Goal: Information Seeking & Learning: Learn about a topic

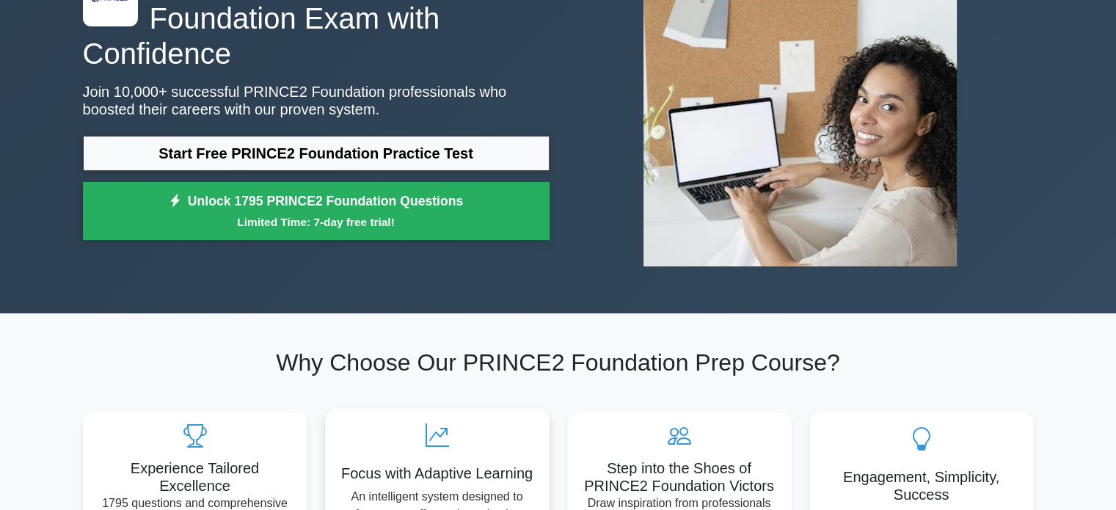
scroll to position [147, 0]
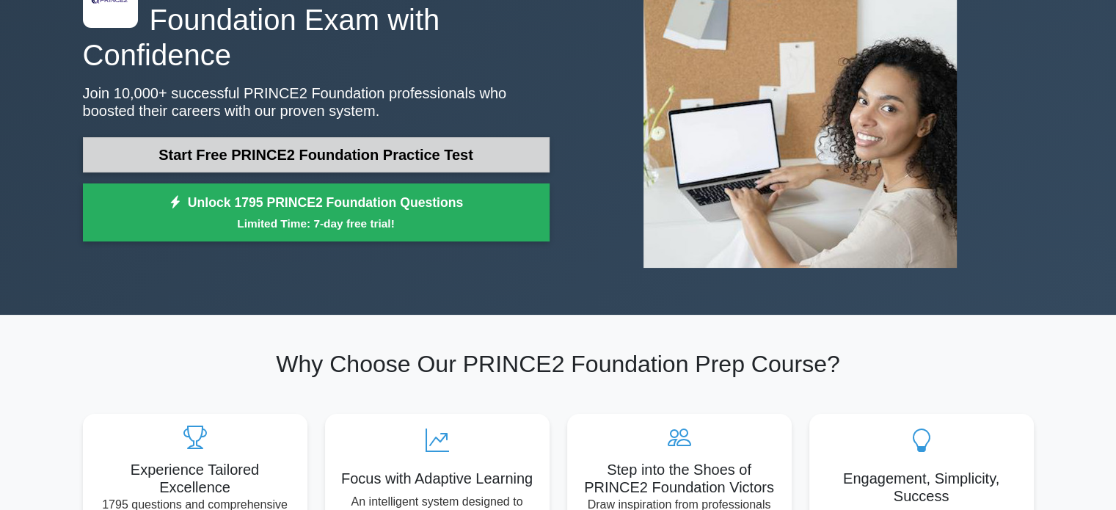
click at [302, 140] on link "Start Free PRINCE2 Foundation Practice Test" at bounding box center [316, 154] width 467 height 35
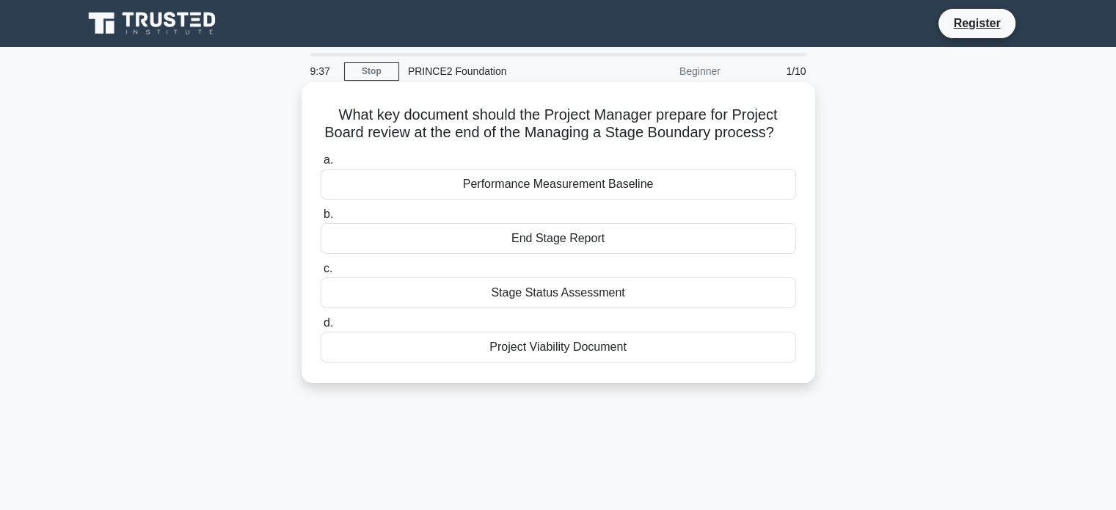
click at [540, 242] on div "End Stage Report" at bounding box center [559, 238] width 476 height 31
click at [321, 219] on input "b. End Stage Report" at bounding box center [321, 215] width 0 height 10
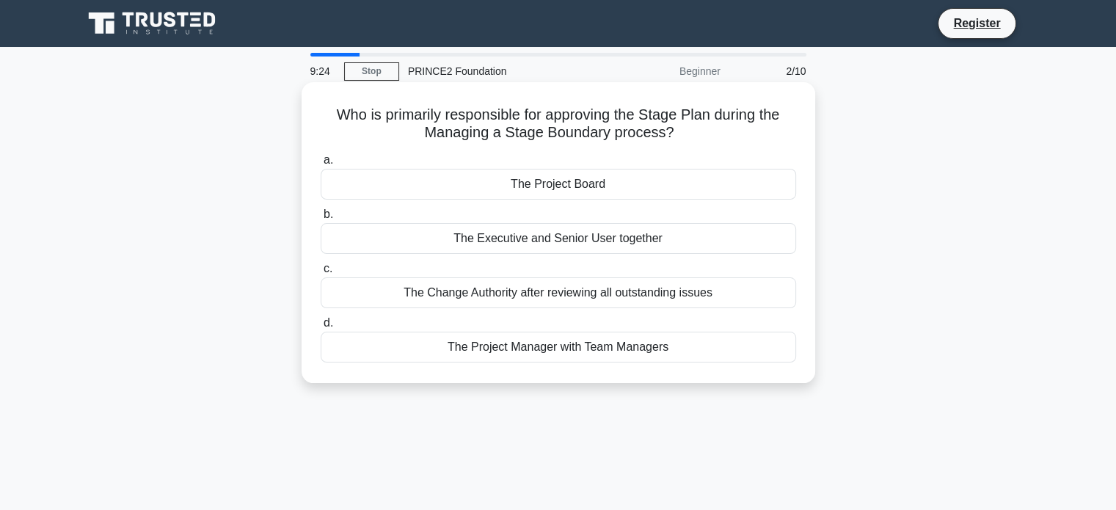
click at [534, 178] on div "The Project Board" at bounding box center [559, 184] width 476 height 31
click at [321, 165] on input "a. The Project Board" at bounding box center [321, 161] width 0 height 10
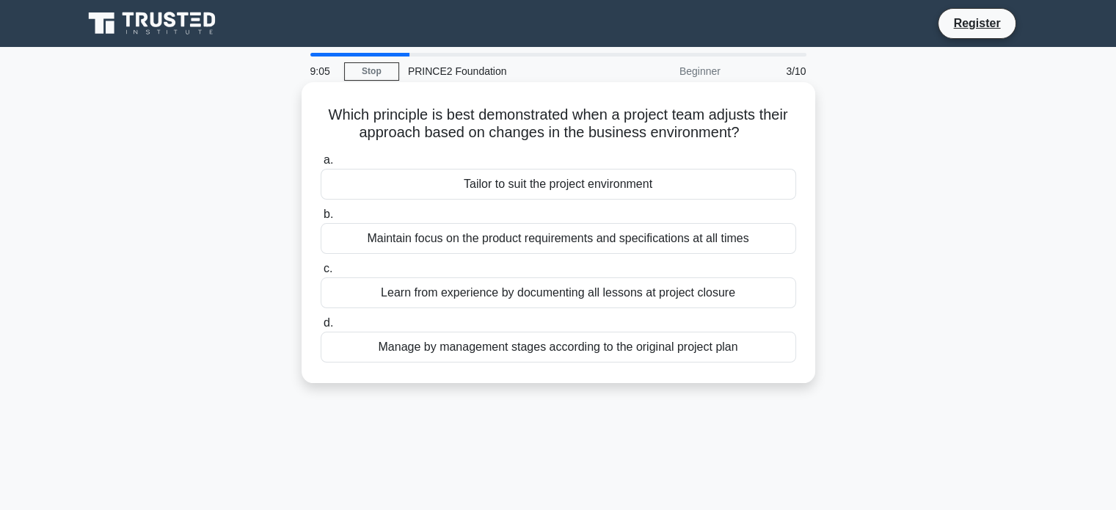
click at [545, 190] on div "Tailor to suit the project environment" at bounding box center [559, 184] width 476 height 31
click at [321, 165] on input "a. Tailor to suit the project environment" at bounding box center [321, 161] width 0 height 10
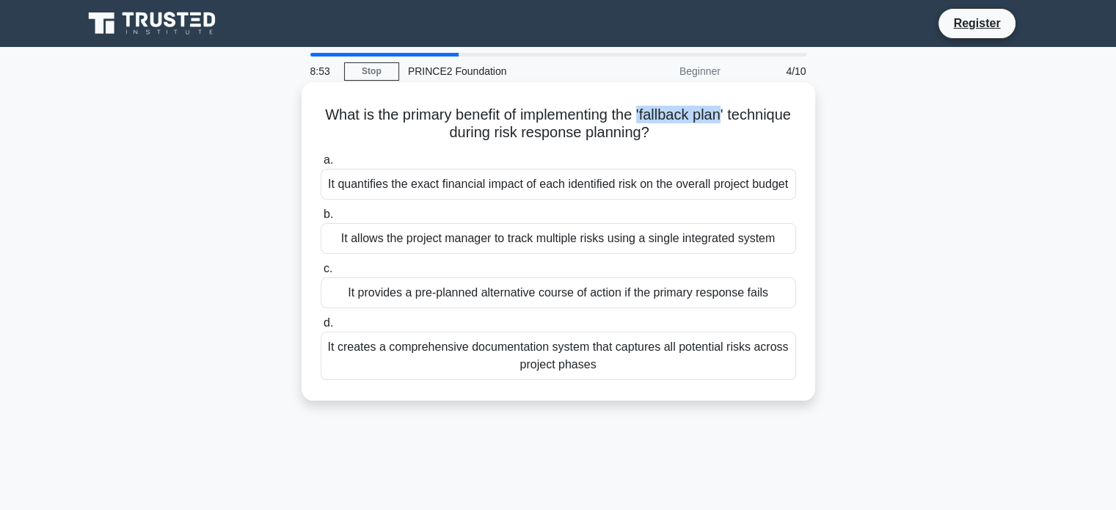
drag, startPoint x: 684, startPoint y: 117, endPoint x: 761, endPoint y: 113, distance: 77.2
click at [763, 115] on h5 "What is the primary benefit of implementing the 'fallback plan' technique durin…" at bounding box center [558, 124] width 479 height 37
click at [540, 154] on label "a. It quantifies the exact financial impact of each identified risk on the over…" at bounding box center [559, 175] width 476 height 48
click at [321, 156] on input "a. It quantifies the exact financial impact of each identified risk on the over…" at bounding box center [321, 161] width 0 height 10
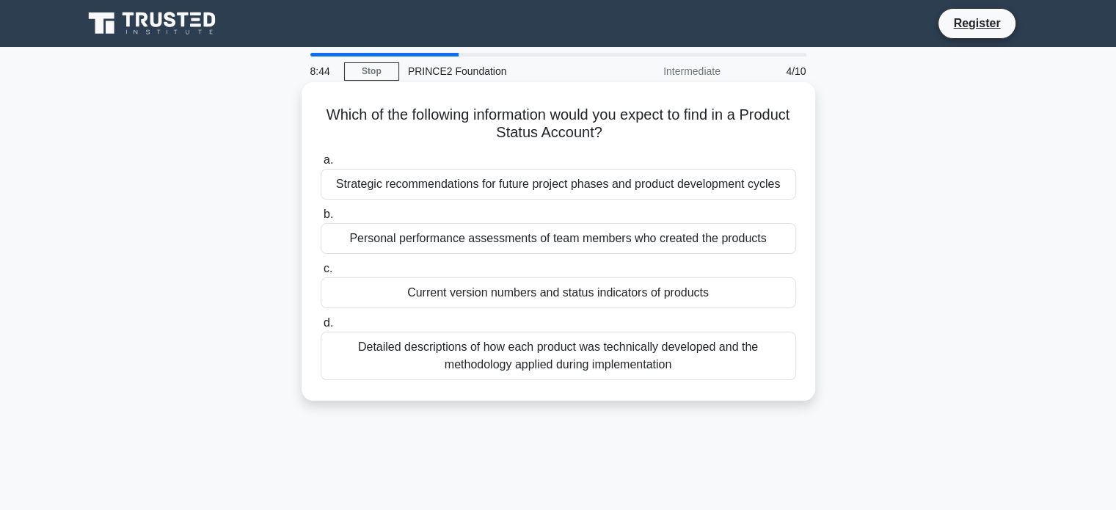
click at [355, 135] on h5 "Which of the following information would you expect to find in a Product Status…" at bounding box center [558, 124] width 479 height 37
click at [461, 288] on div "Current version numbers and status indicators of products" at bounding box center [559, 292] width 476 height 31
click at [321, 274] on input "c. Current version numbers and status indicators of products" at bounding box center [321, 269] width 0 height 10
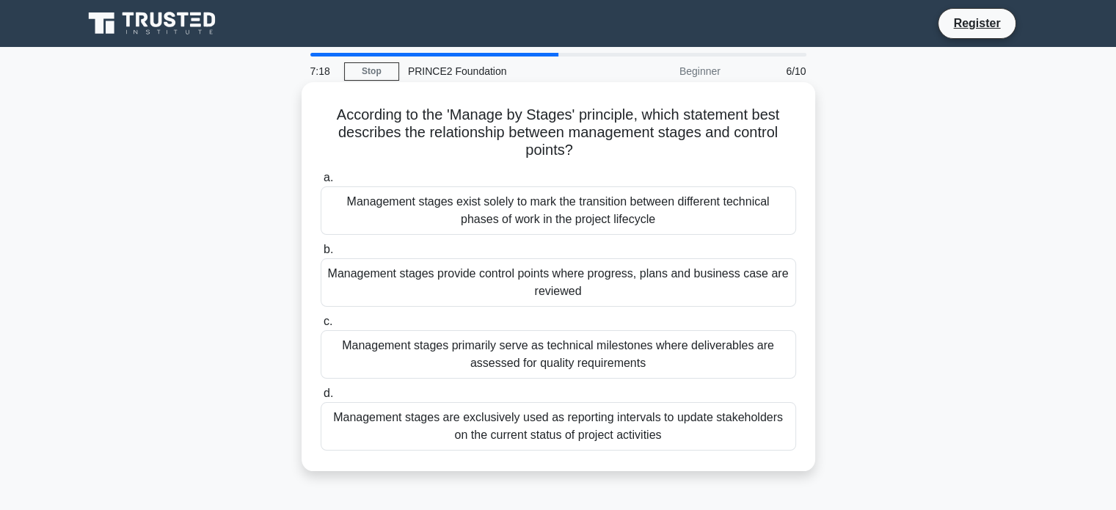
click at [557, 286] on div "Management stages provide control points where progress, plans and business cas…" at bounding box center [559, 282] width 476 height 48
click at [321, 255] on input "b. Management stages provide control points where progress, plans and business …" at bounding box center [321, 250] width 0 height 10
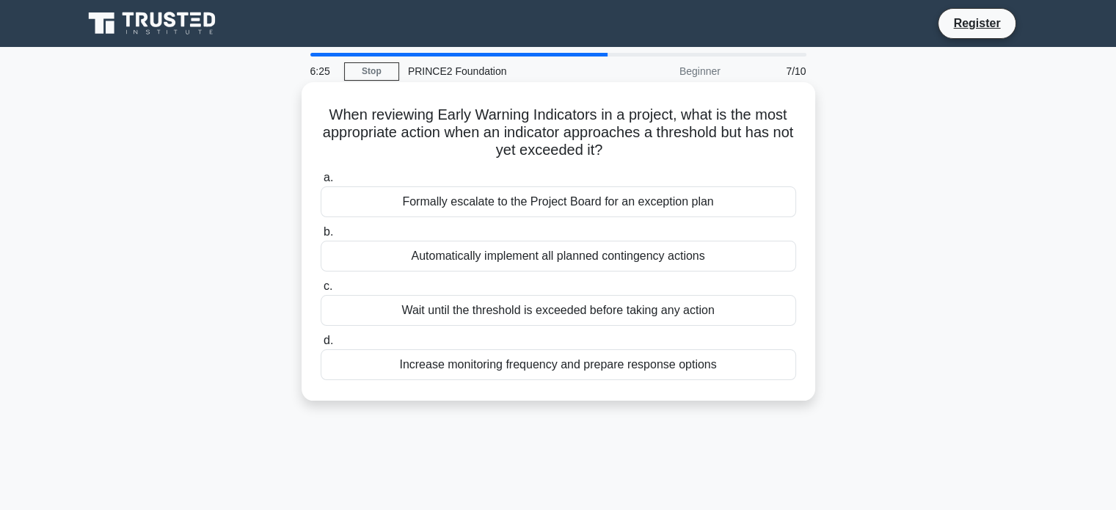
click at [501, 309] on div "Wait until the threshold is exceeded before taking any action" at bounding box center [559, 310] width 476 height 31
click at [321, 291] on input "c. Wait until the threshold is exceeded before taking any action" at bounding box center [321, 287] width 0 height 10
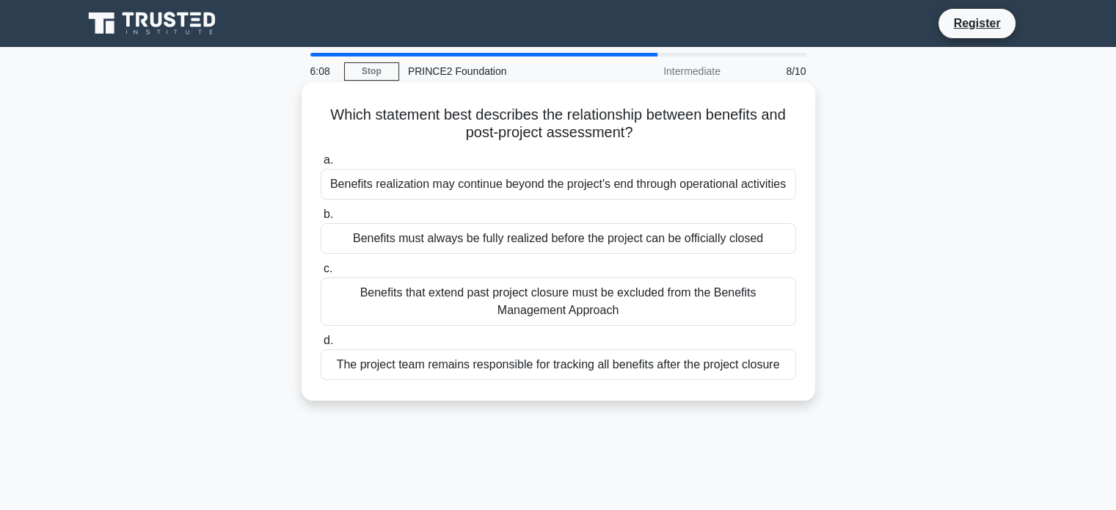
drag, startPoint x: 514, startPoint y: 372, endPoint x: 517, endPoint y: 363, distance: 9.3
click at [520, 371] on div "The project team remains responsible for tracking all benefits after the projec…" at bounding box center [559, 364] width 476 height 31
